Goal: Information Seeking & Learning: Learn about a topic

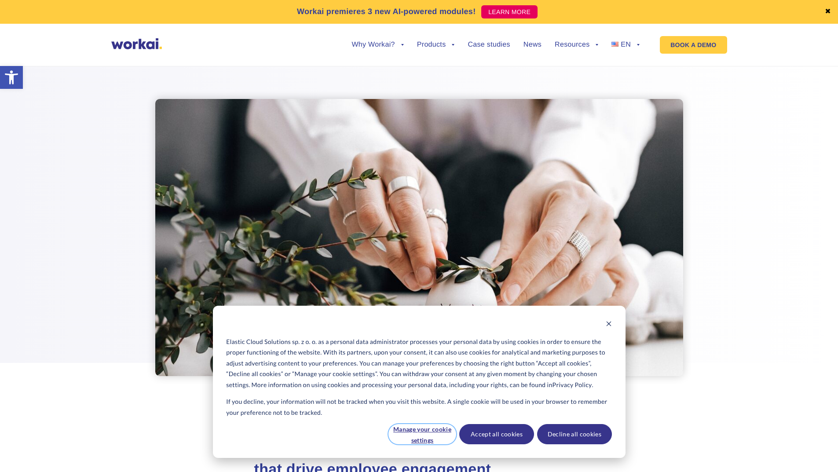
click at [420, 441] on button "Manage your cookie settings" at bounding box center [422, 434] width 68 height 20
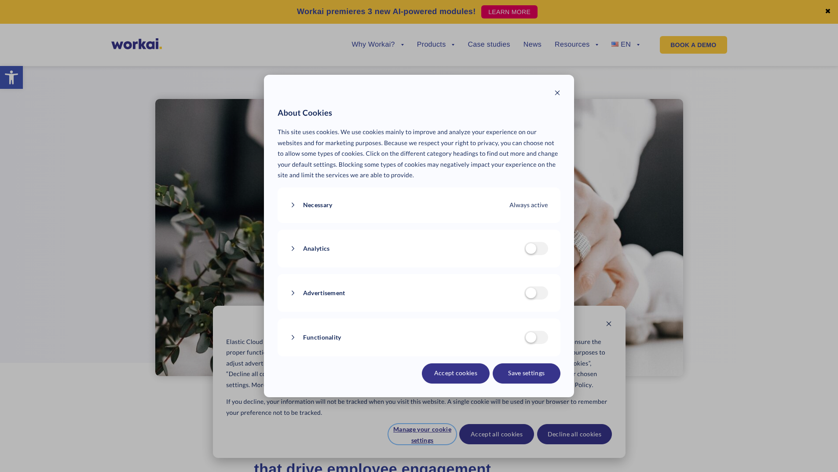
scroll to position [220, 0]
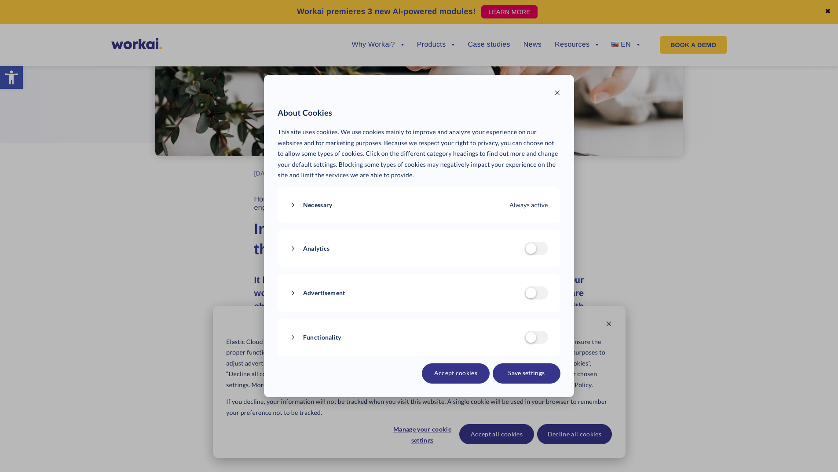
click at [521, 363] on button "Save settings" at bounding box center [526, 373] width 68 height 20
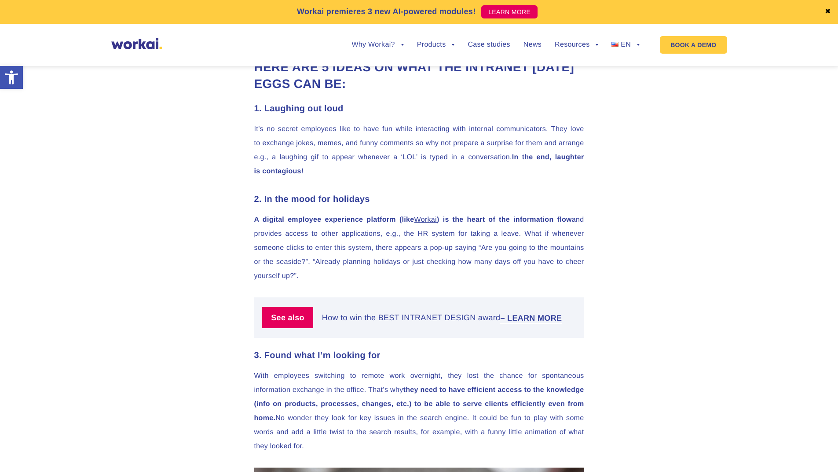
scroll to position [1011, 0]
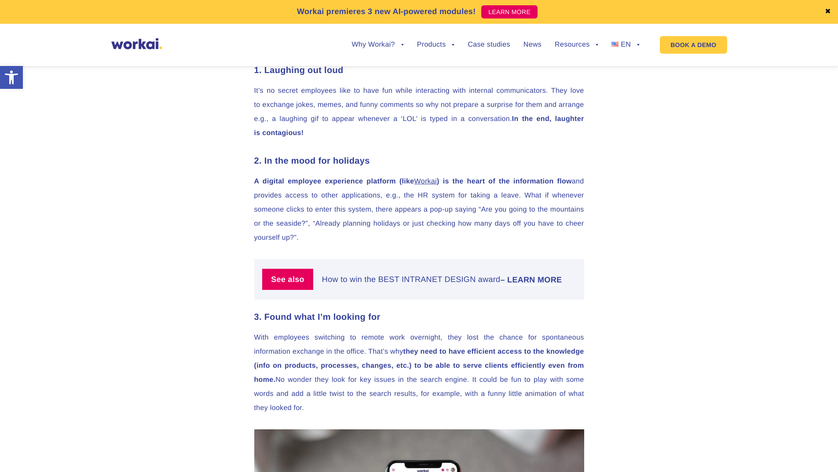
click at [437, 185] on link "Workai" at bounding box center [425, 181] width 22 height 7
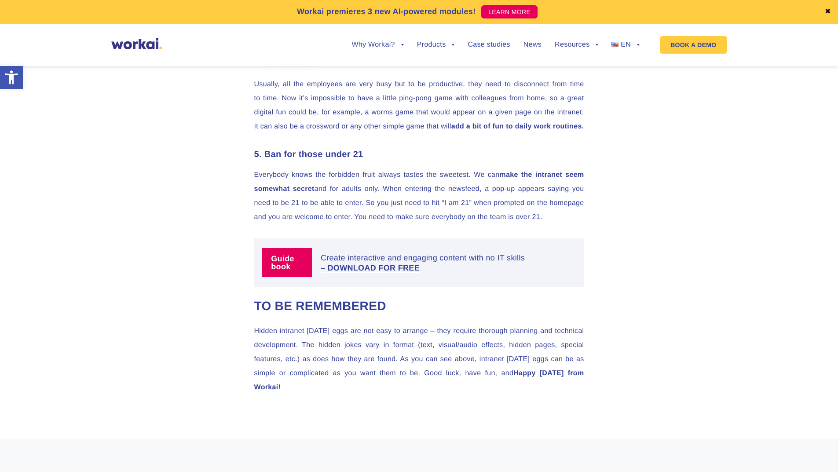
scroll to position [1350, 0]
